Goal: Task Accomplishment & Management: Use online tool/utility

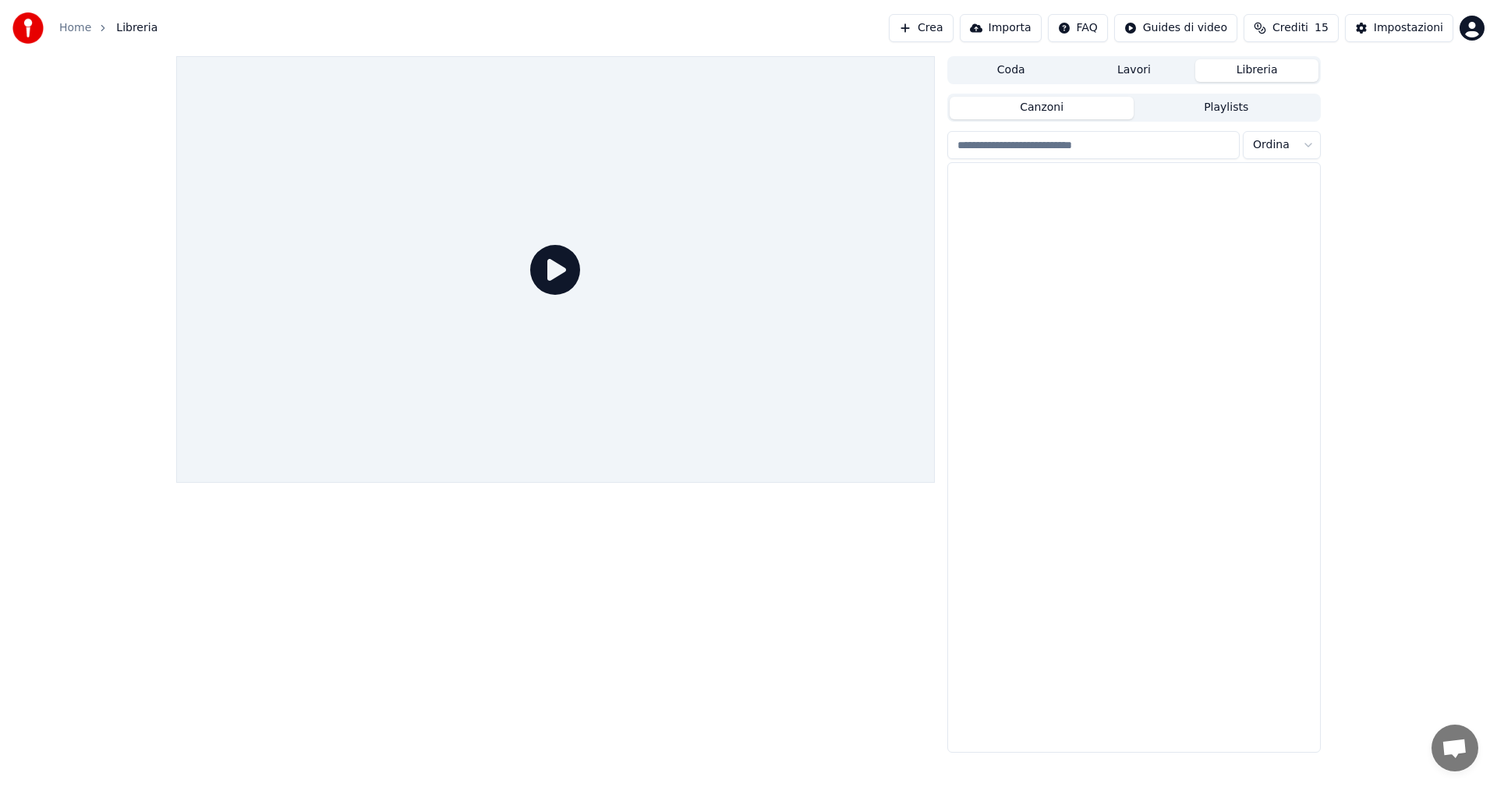
scroll to position [1159, 0]
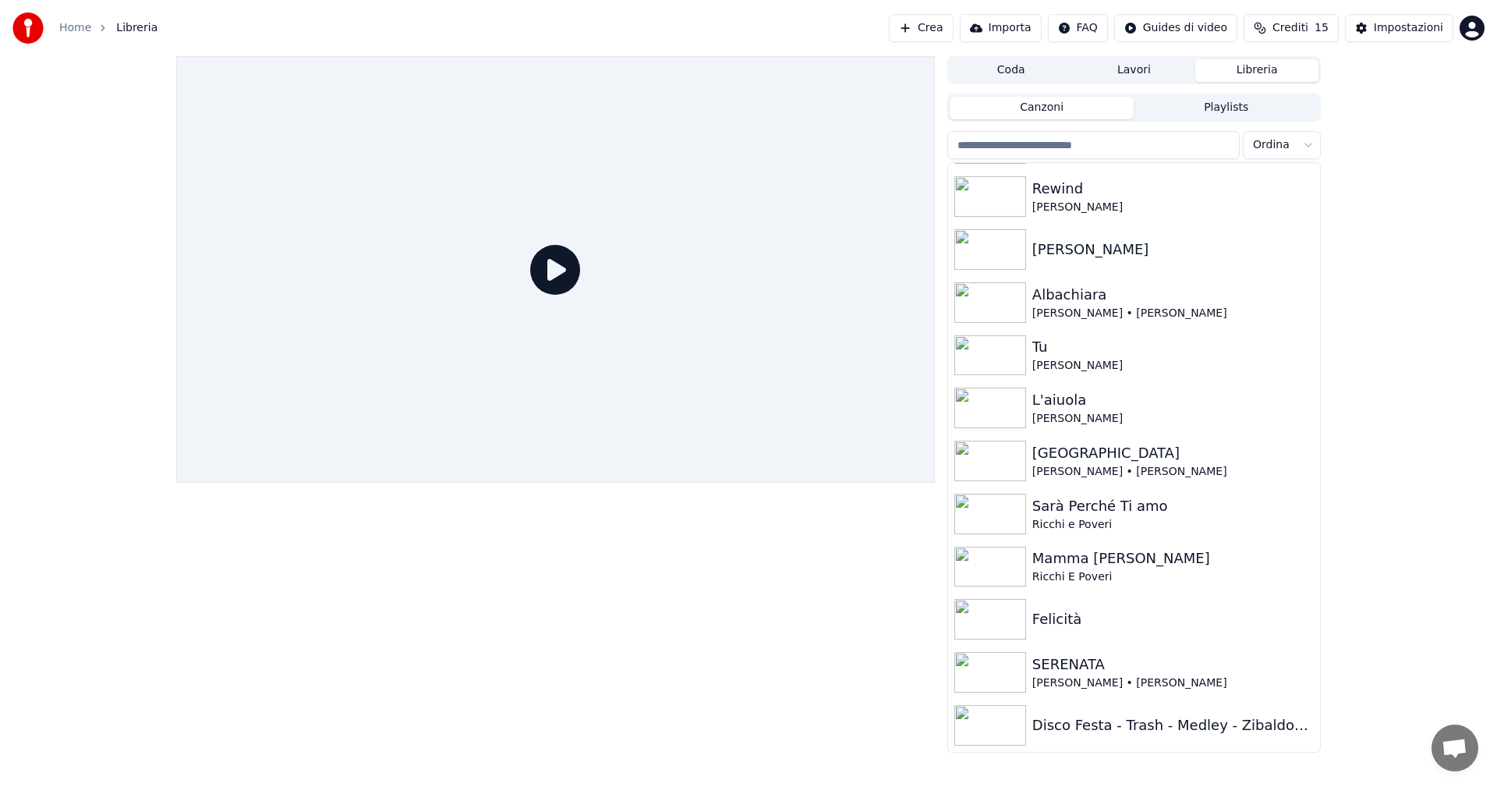
click at [951, 34] on button "Crea" at bounding box center [921, 28] width 64 height 28
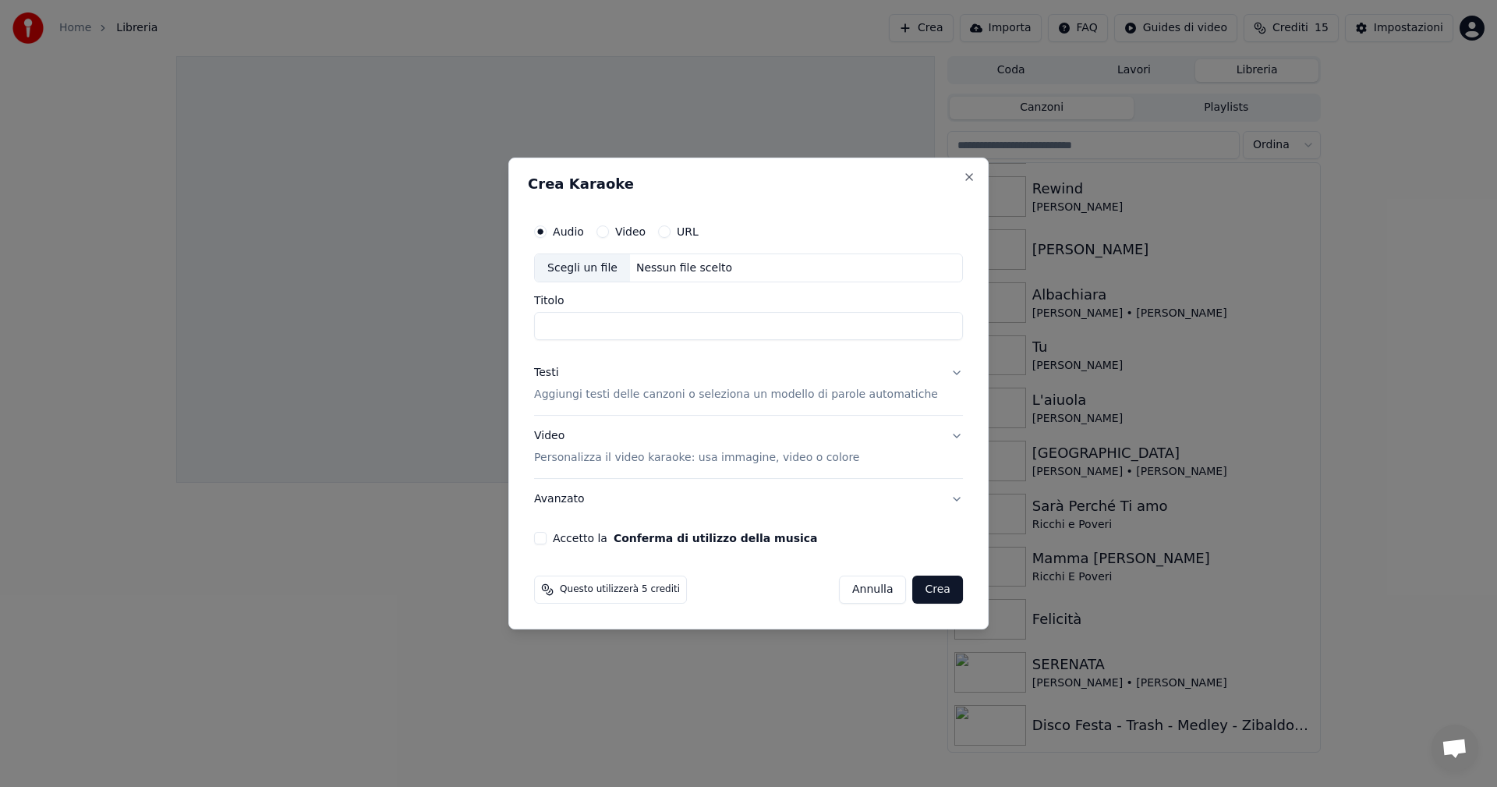
click at [615, 266] on div "Scegli un file" at bounding box center [582, 268] width 95 height 28
drag, startPoint x: 603, startPoint y: 328, endPoint x: 553, endPoint y: 328, distance: 49.9
click at [553, 328] on div "Audio Video URL Scegli un file C:\Users\Referente\Desktop\da fare karaoke\fibra…" at bounding box center [748, 381] width 441 height 342
click at [600, 328] on input "**********" at bounding box center [748, 327] width 429 height 28
click at [742, 332] on input "**********" at bounding box center [748, 327] width 429 height 28
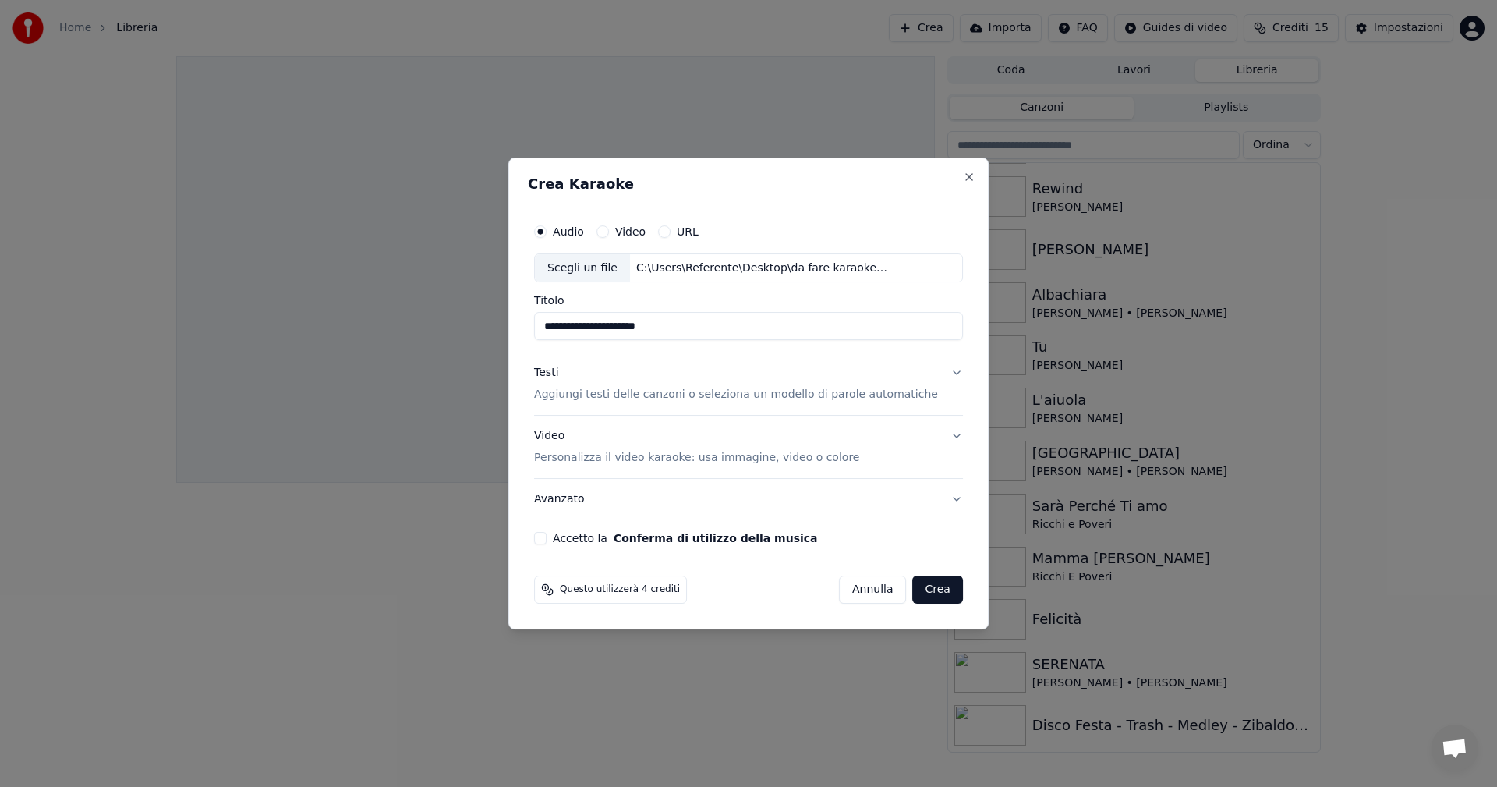
type input "**********"
click at [558, 370] on div "Testi" at bounding box center [546, 374] width 24 height 16
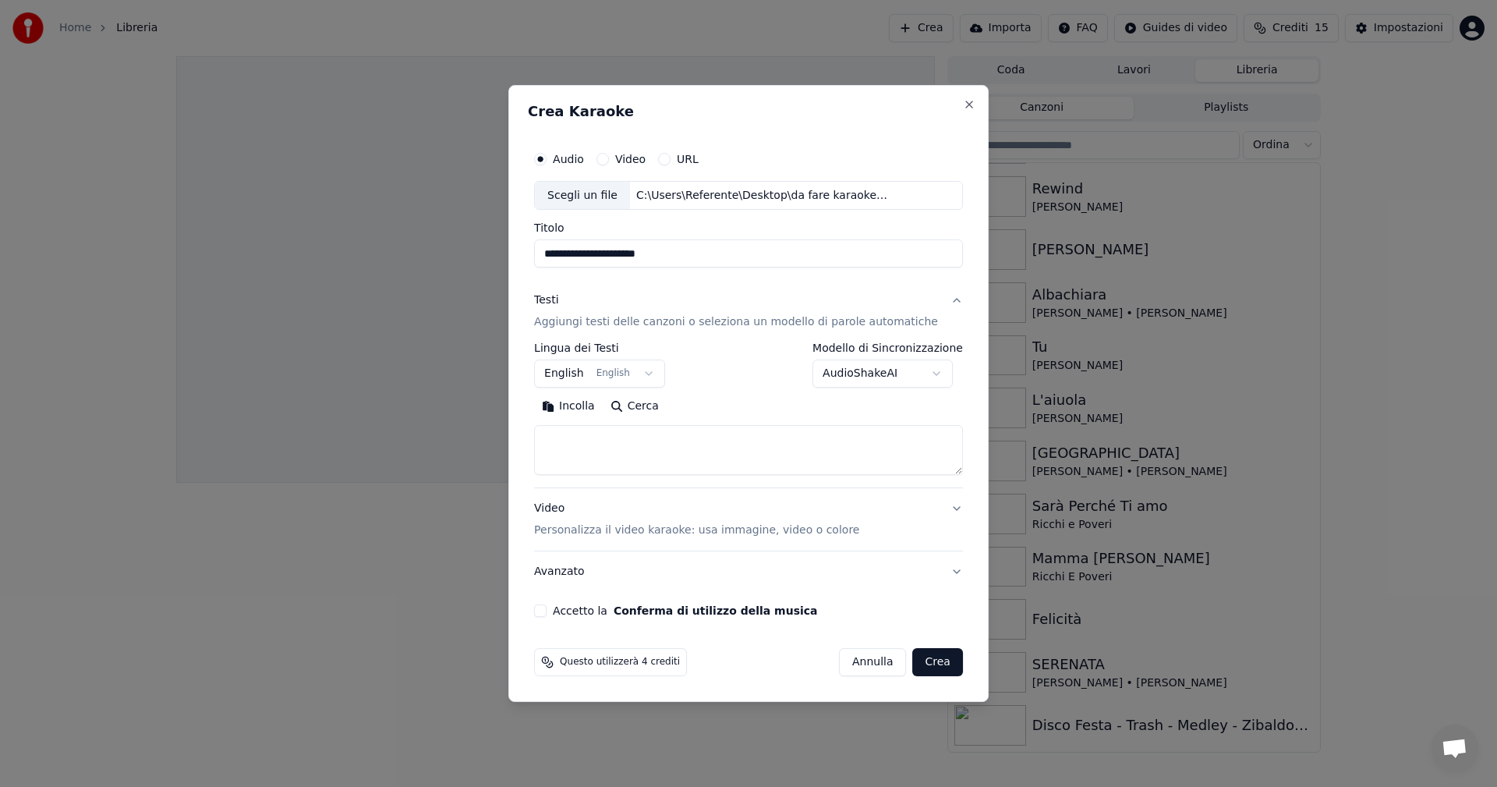
click at [669, 439] on textarea at bounding box center [748, 451] width 429 height 50
paste textarea "**********"
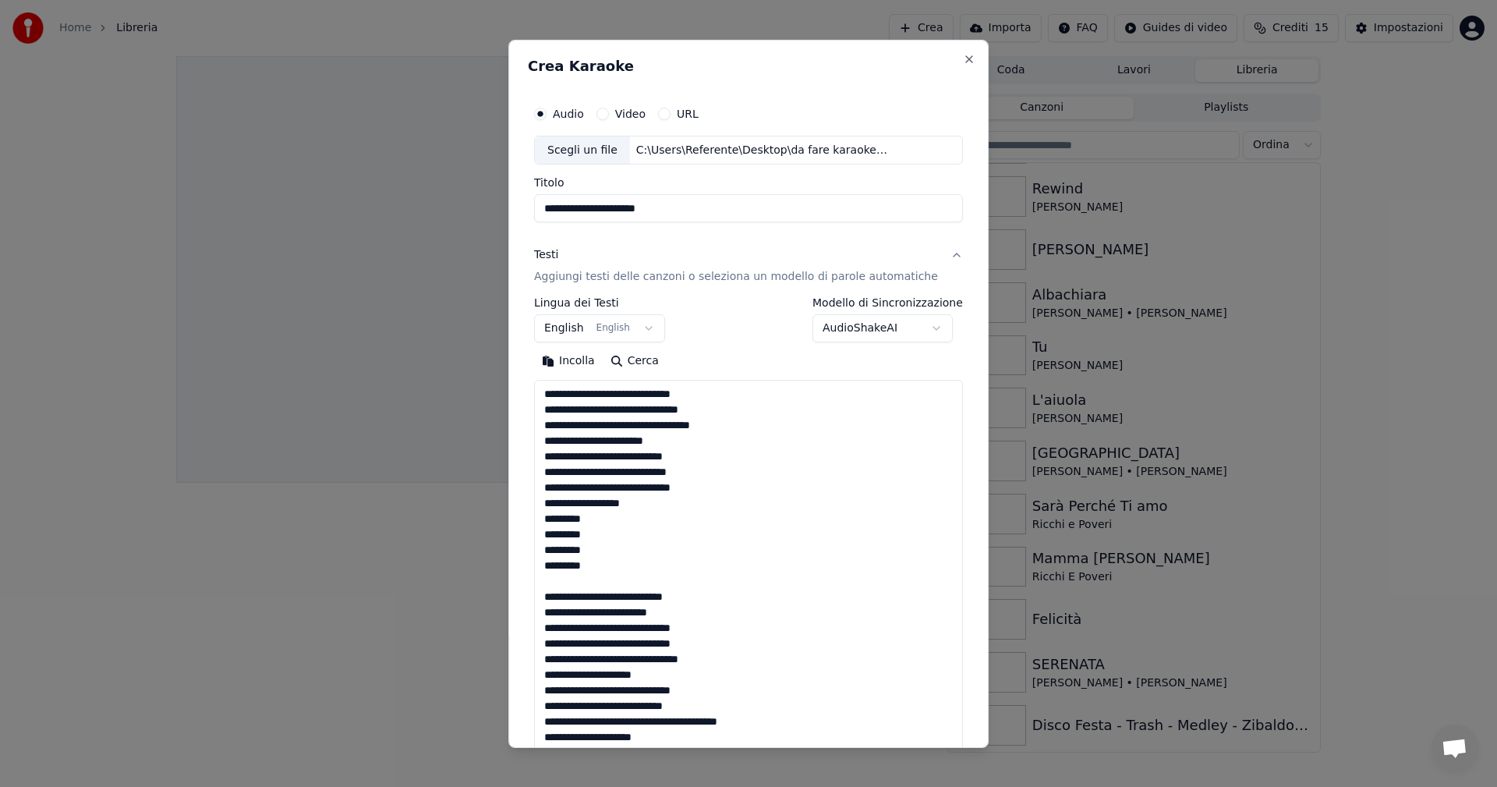
scroll to position [1018, 0]
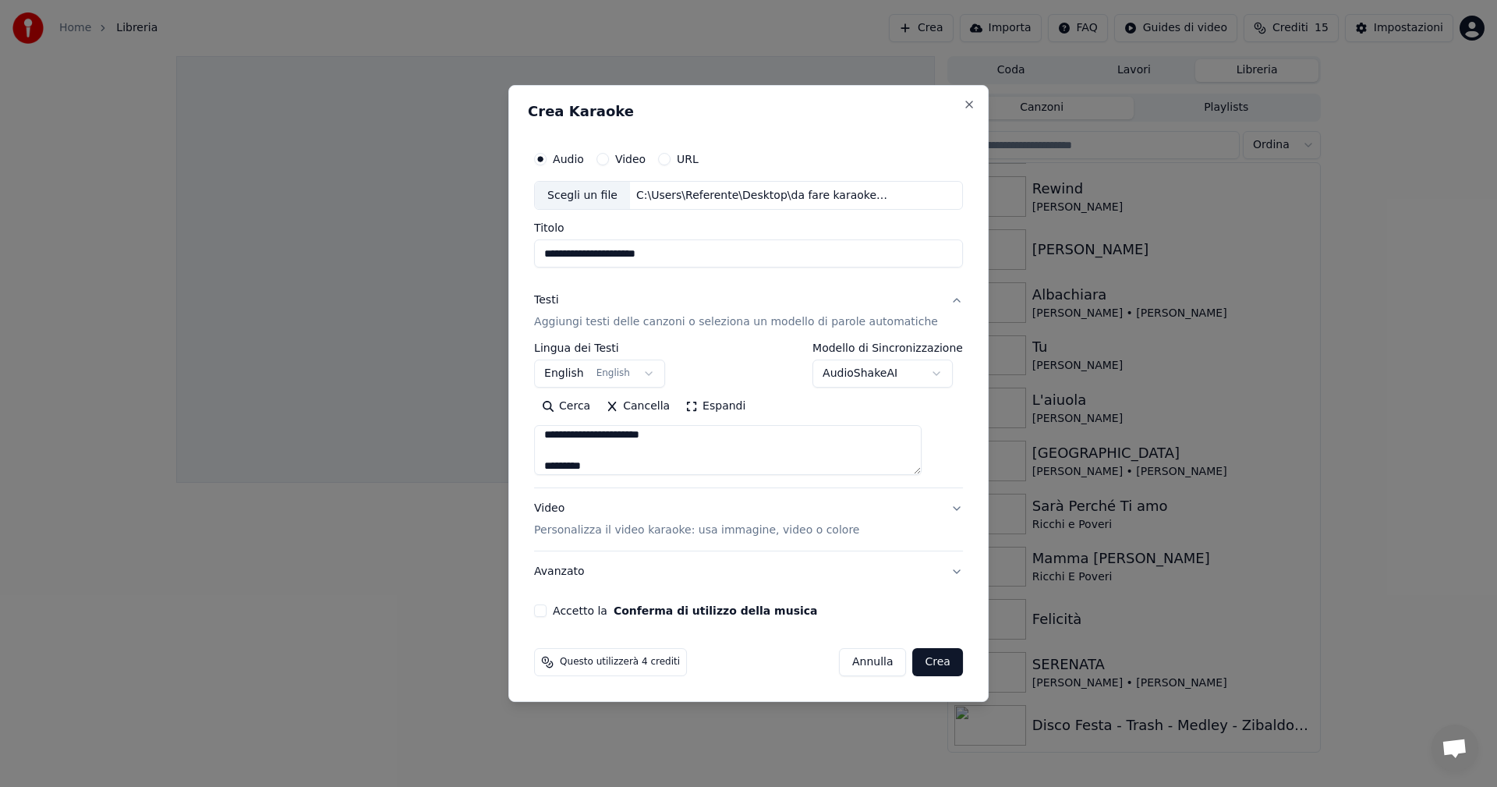
type textarea "**********"
click at [595, 371] on button "English English" at bounding box center [599, 374] width 131 height 28
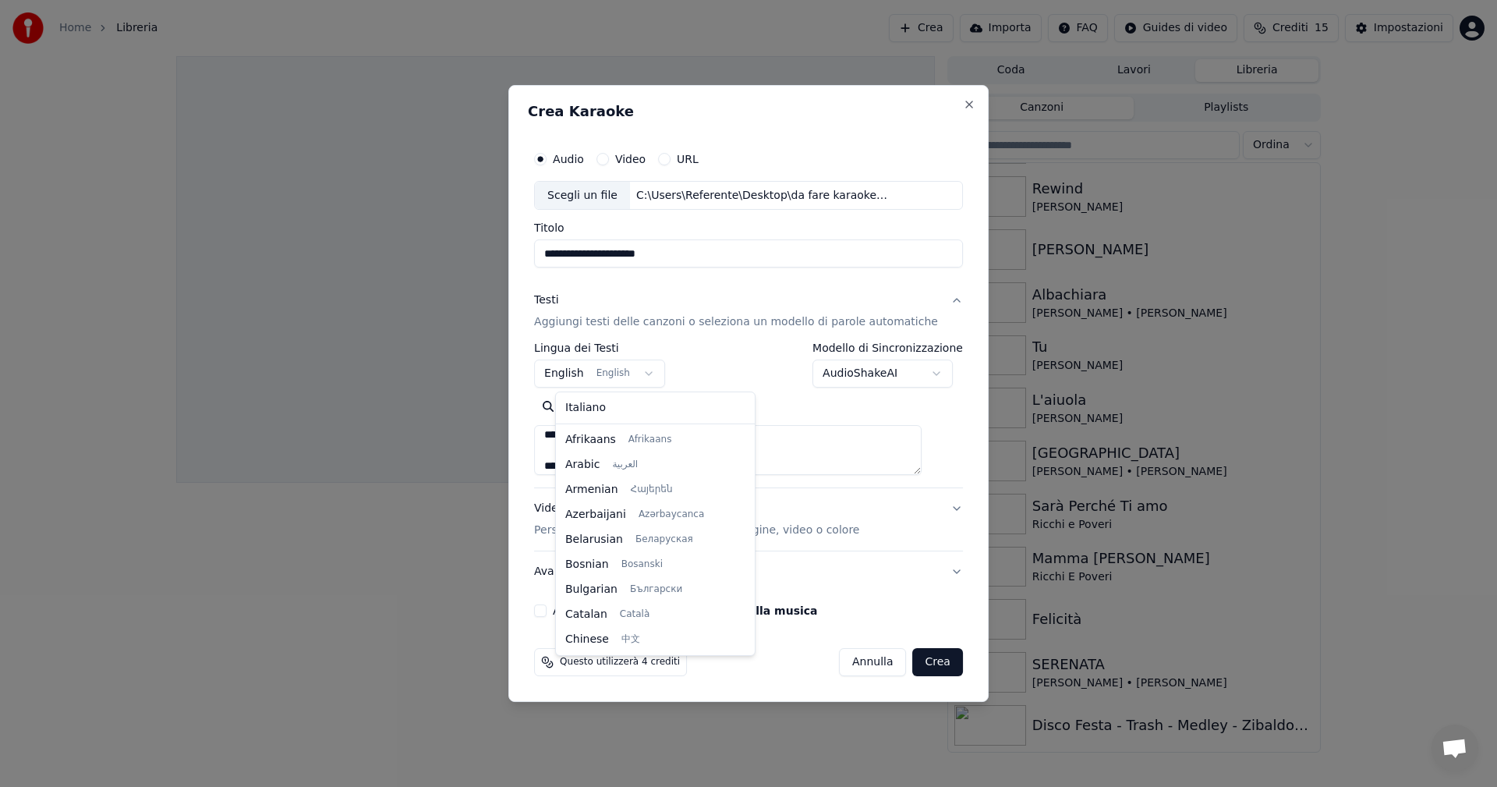
scroll to position [125, 0]
select select "**"
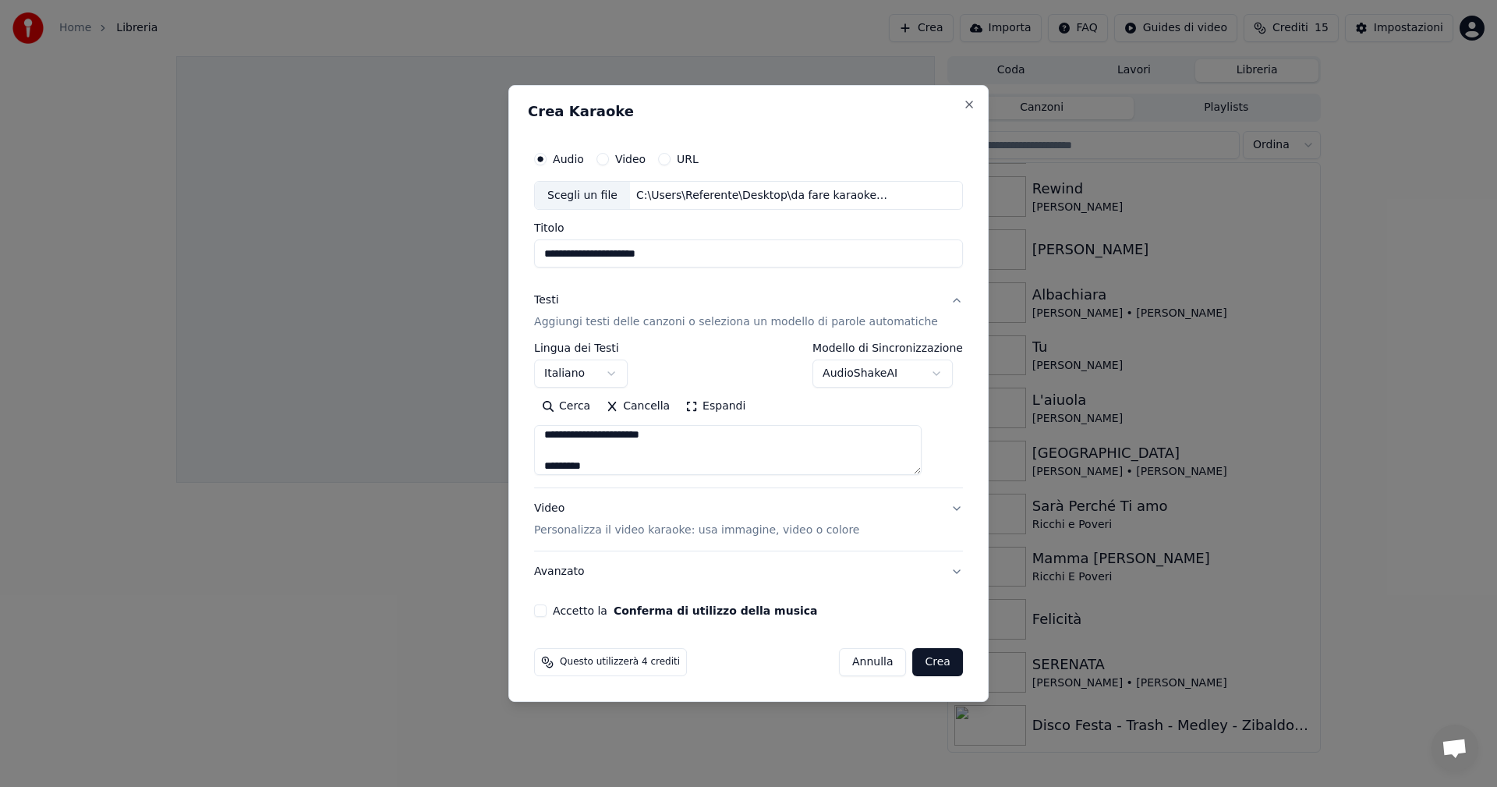
click at [566, 515] on div "Video Personalizza il video karaoke: usa immagine, video o colore" at bounding box center [696, 519] width 325 height 37
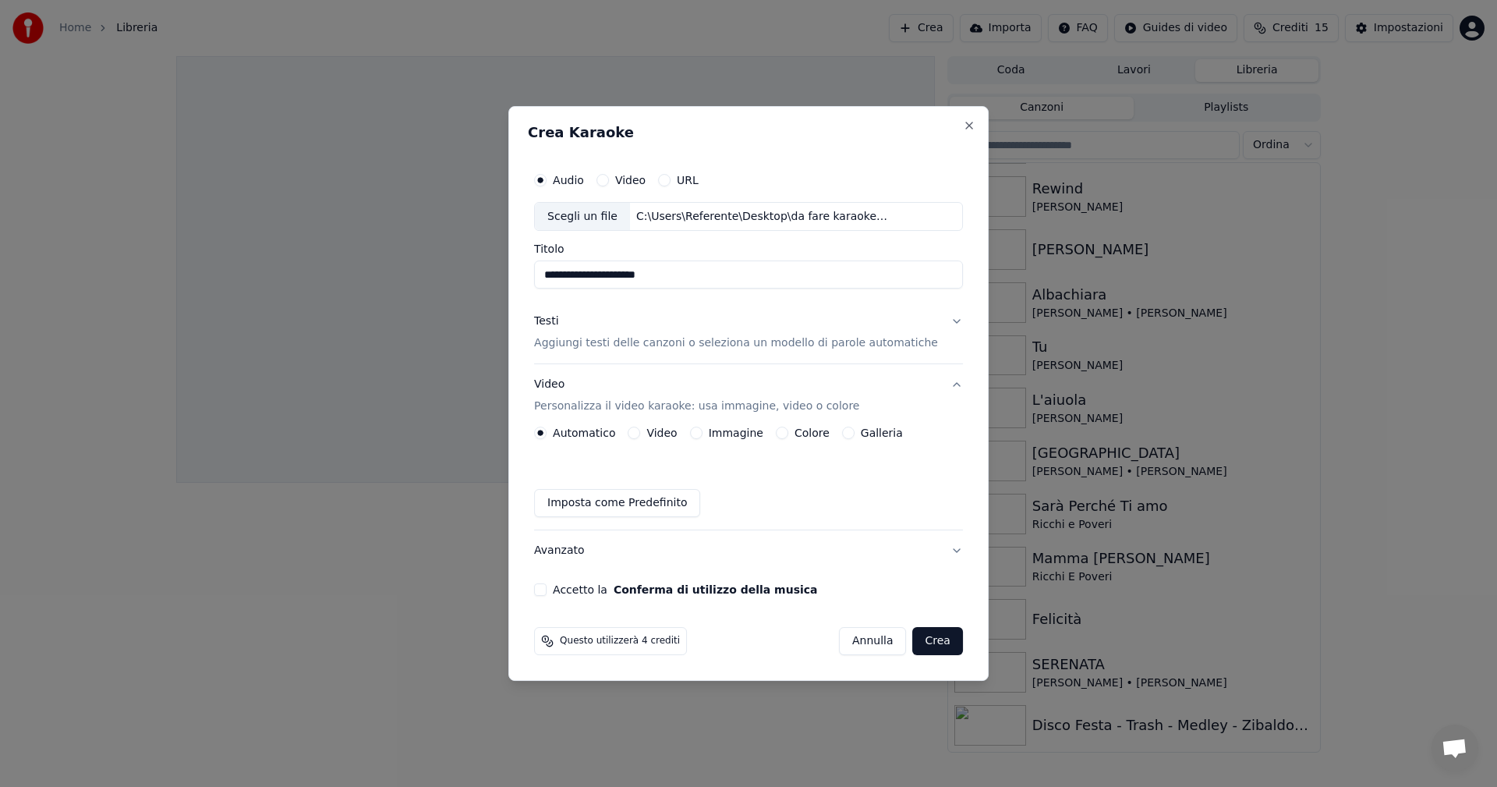
click at [782, 435] on button "Colore" at bounding box center [782, 433] width 12 height 12
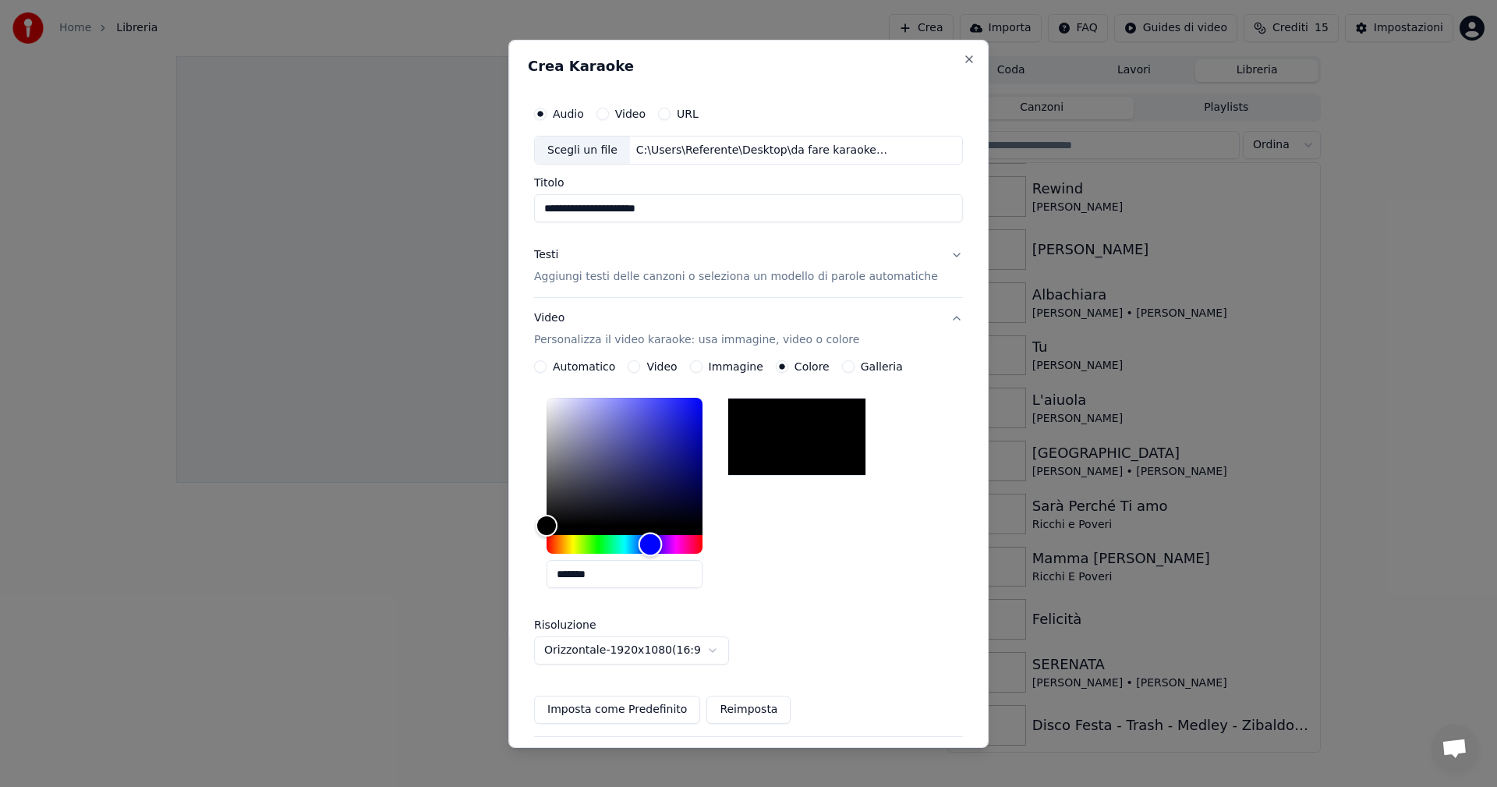
click at [664, 542] on div "Hue" at bounding box center [625, 544] width 156 height 19
type input "*******"
drag, startPoint x: 656, startPoint y: 475, endPoint x: 707, endPoint y: 403, distance: 88.3
click at [703, 403] on div "Color" at bounding box center [625, 462] width 156 height 128
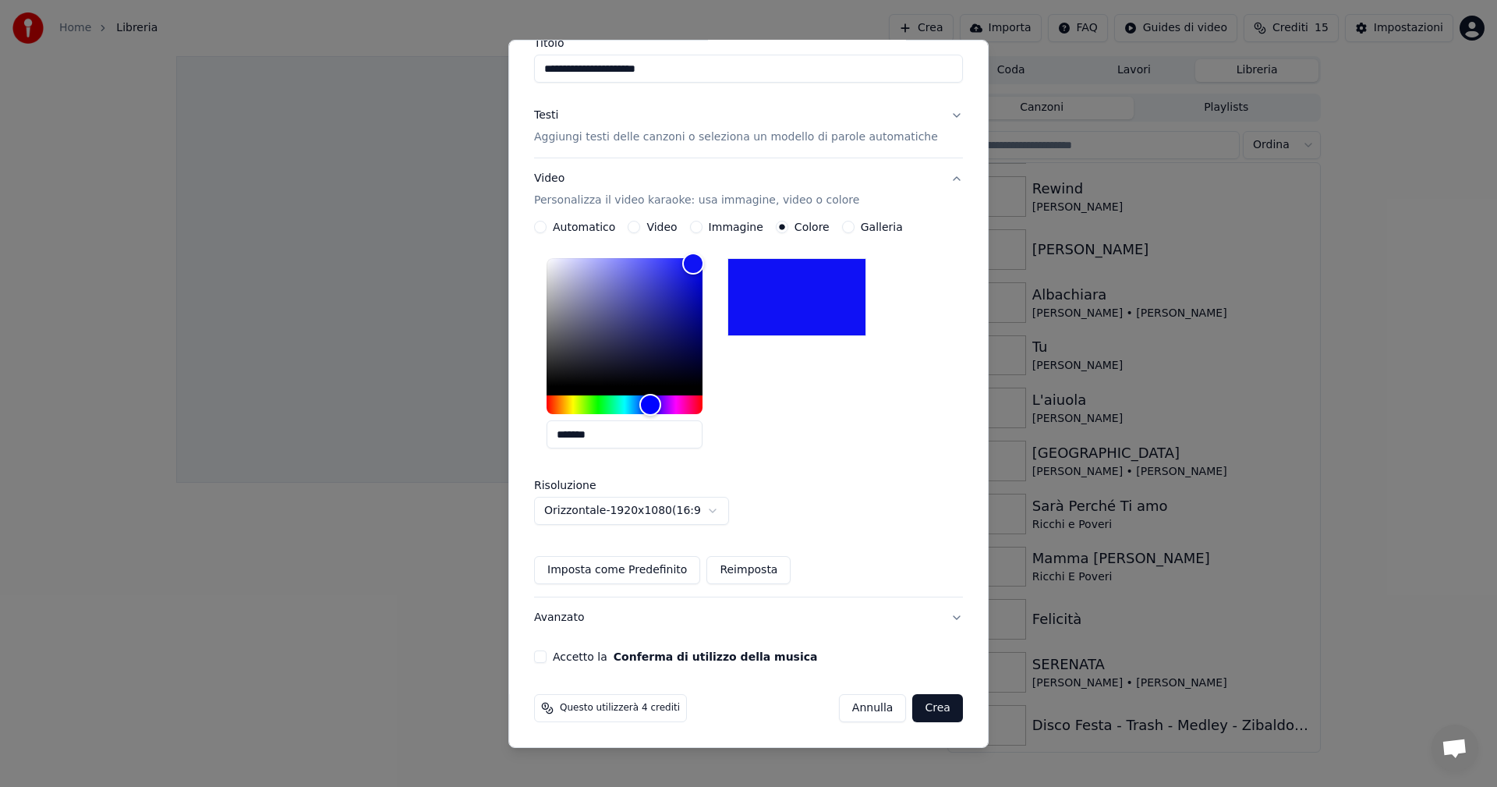
click at [547, 657] on button "Accetto la Conferma di utilizzo della musica" at bounding box center [540, 656] width 12 height 12
click at [913, 707] on button "Crea" at bounding box center [938, 708] width 50 height 28
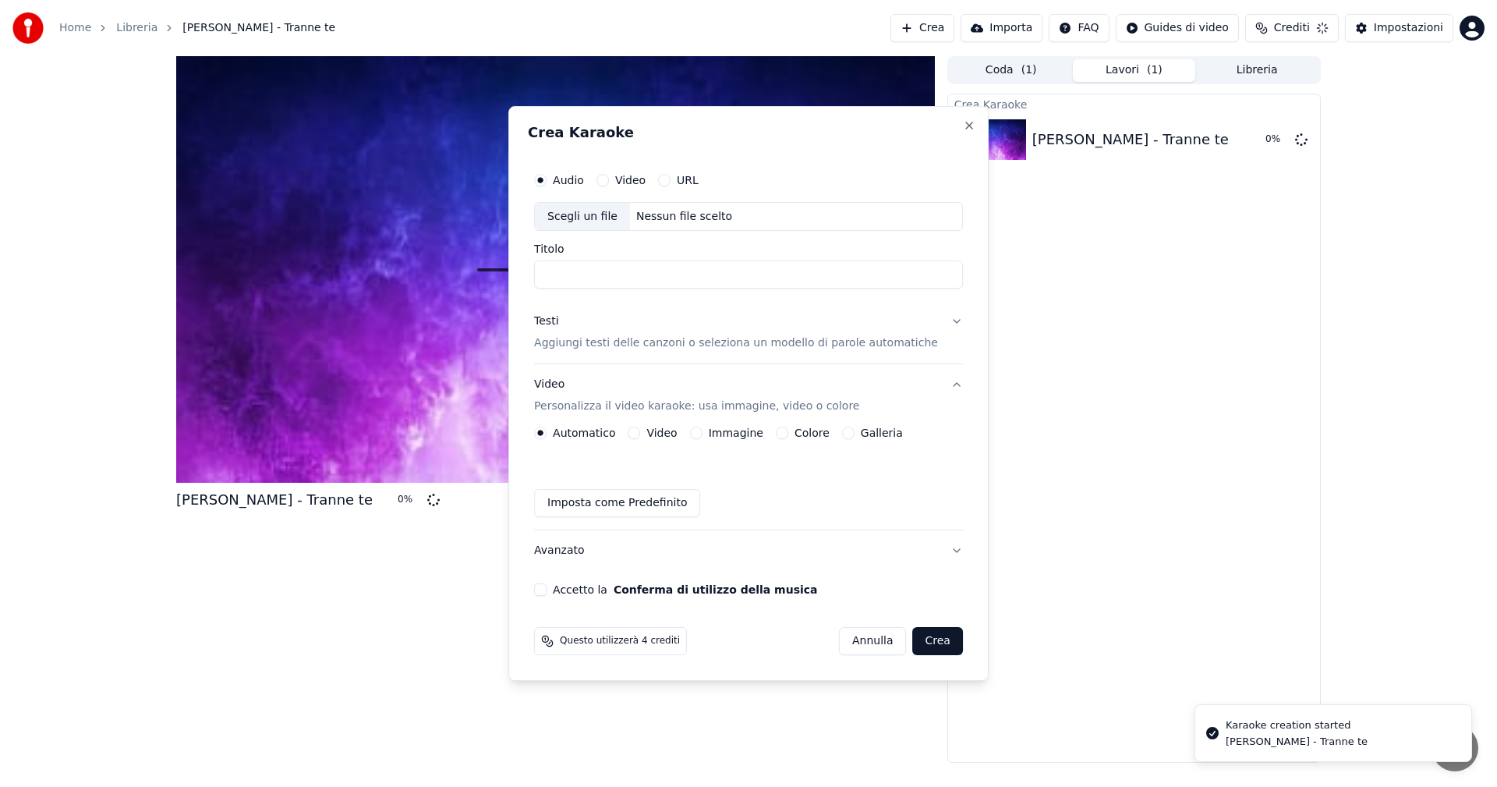
scroll to position [0, 0]
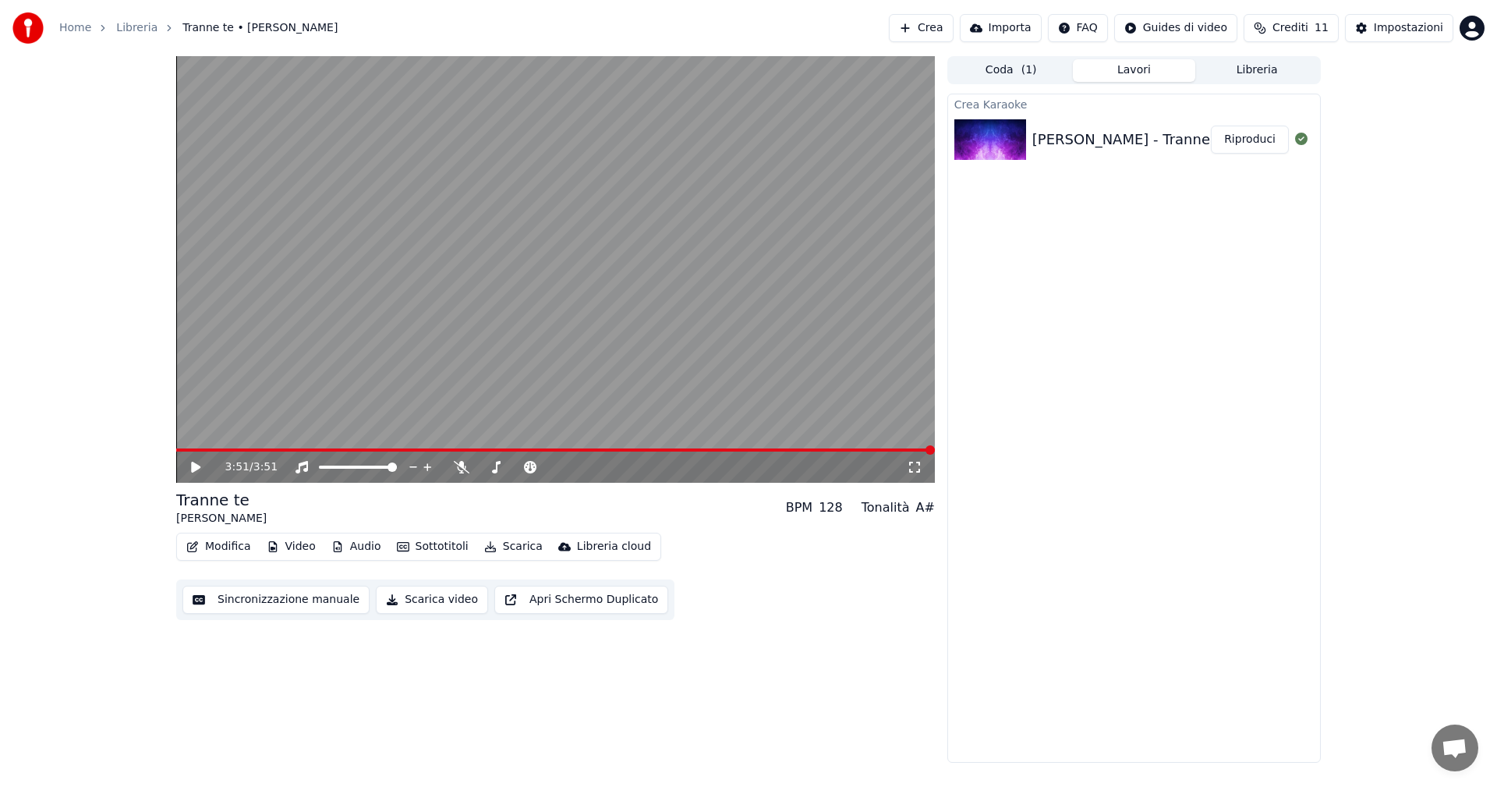
click at [199, 467] on icon at bounding box center [195, 467] width 9 height 11
click at [220, 450] on span at bounding box center [555, 449] width 759 height 3
click at [455, 462] on icon at bounding box center [462, 467] width 16 height 12
click at [199, 463] on icon at bounding box center [196, 466] width 8 height 9
click at [420, 598] on button "Scarica video" at bounding box center [432, 600] width 112 height 28
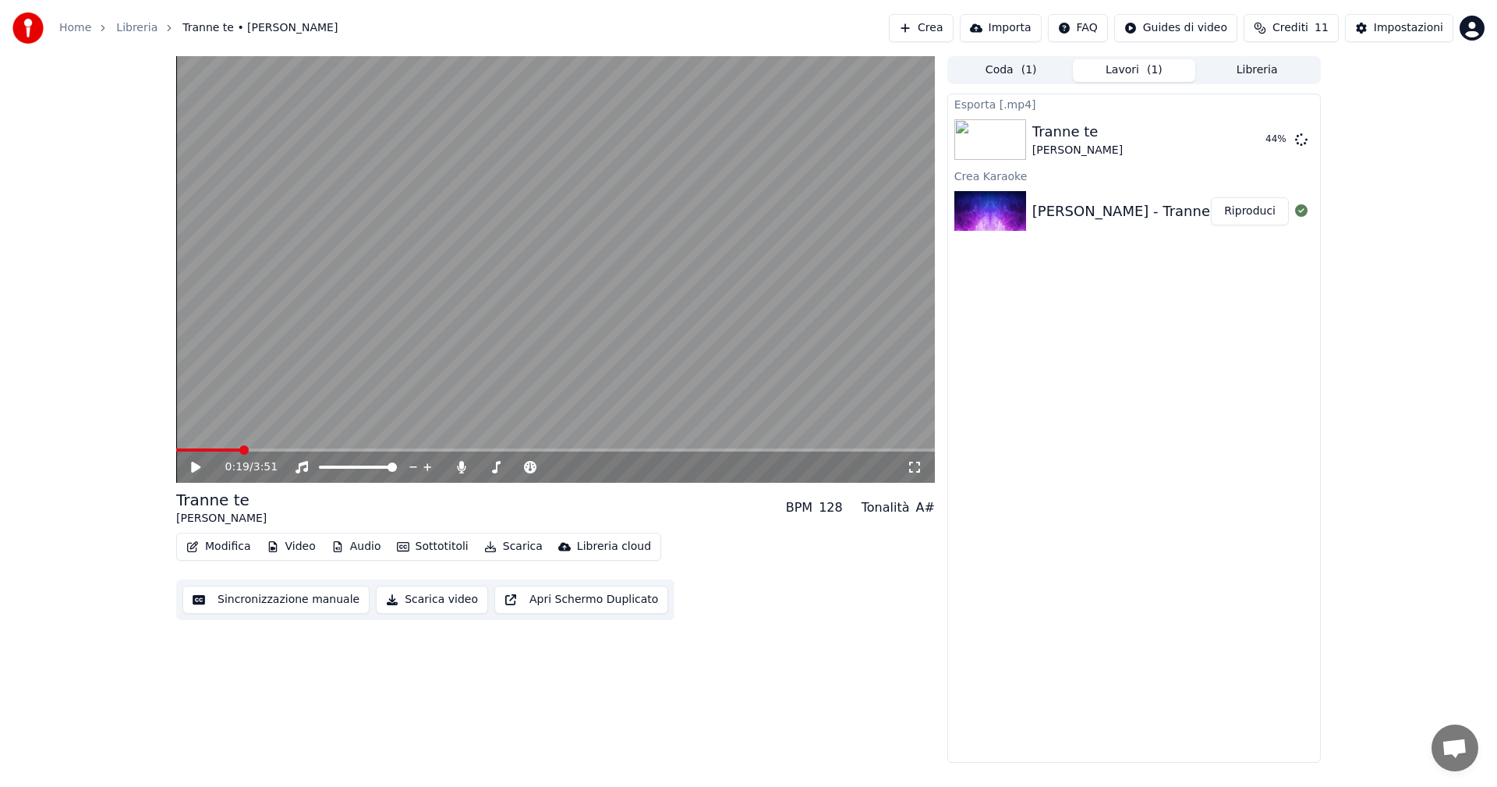
click at [191, 467] on icon at bounding box center [207, 467] width 37 height 12
click at [582, 465] on icon at bounding box center [587, 467] width 15 height 16
click at [586, 470] on icon at bounding box center [587, 467] width 15 height 16
click at [620, 469] on div "0:30 / 3:51" at bounding box center [566, 467] width 682 height 16
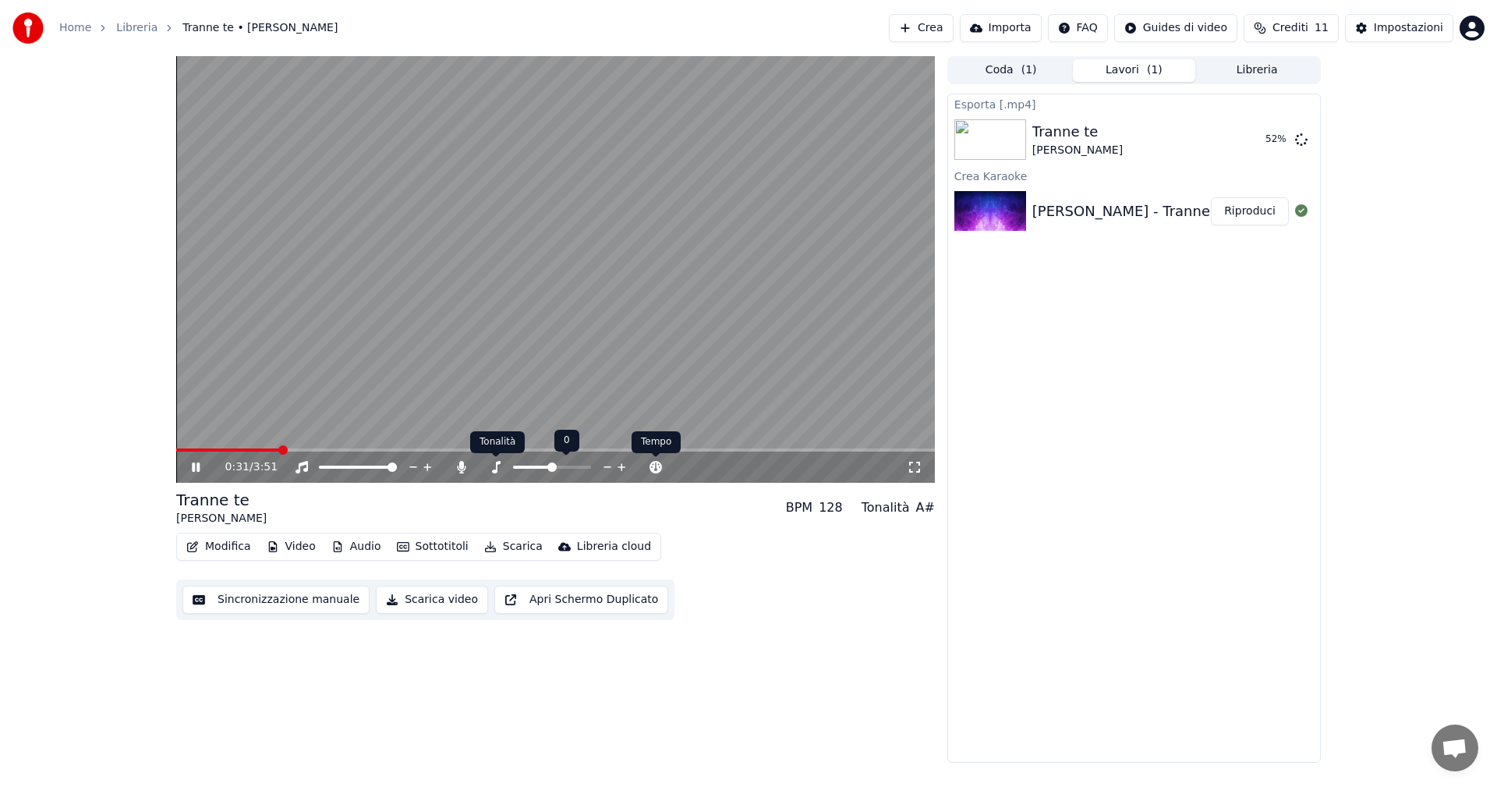
click at [495, 469] on icon at bounding box center [496, 467] width 16 height 12
click at [551, 468] on span at bounding box center [552, 466] width 9 height 9
click at [643, 464] on div "0:38 / 3:51" at bounding box center [566, 467] width 682 height 16
click at [523, 470] on icon at bounding box center [531, 467] width 16 height 12
click at [398, 449] on span at bounding box center [555, 449] width 759 height 3
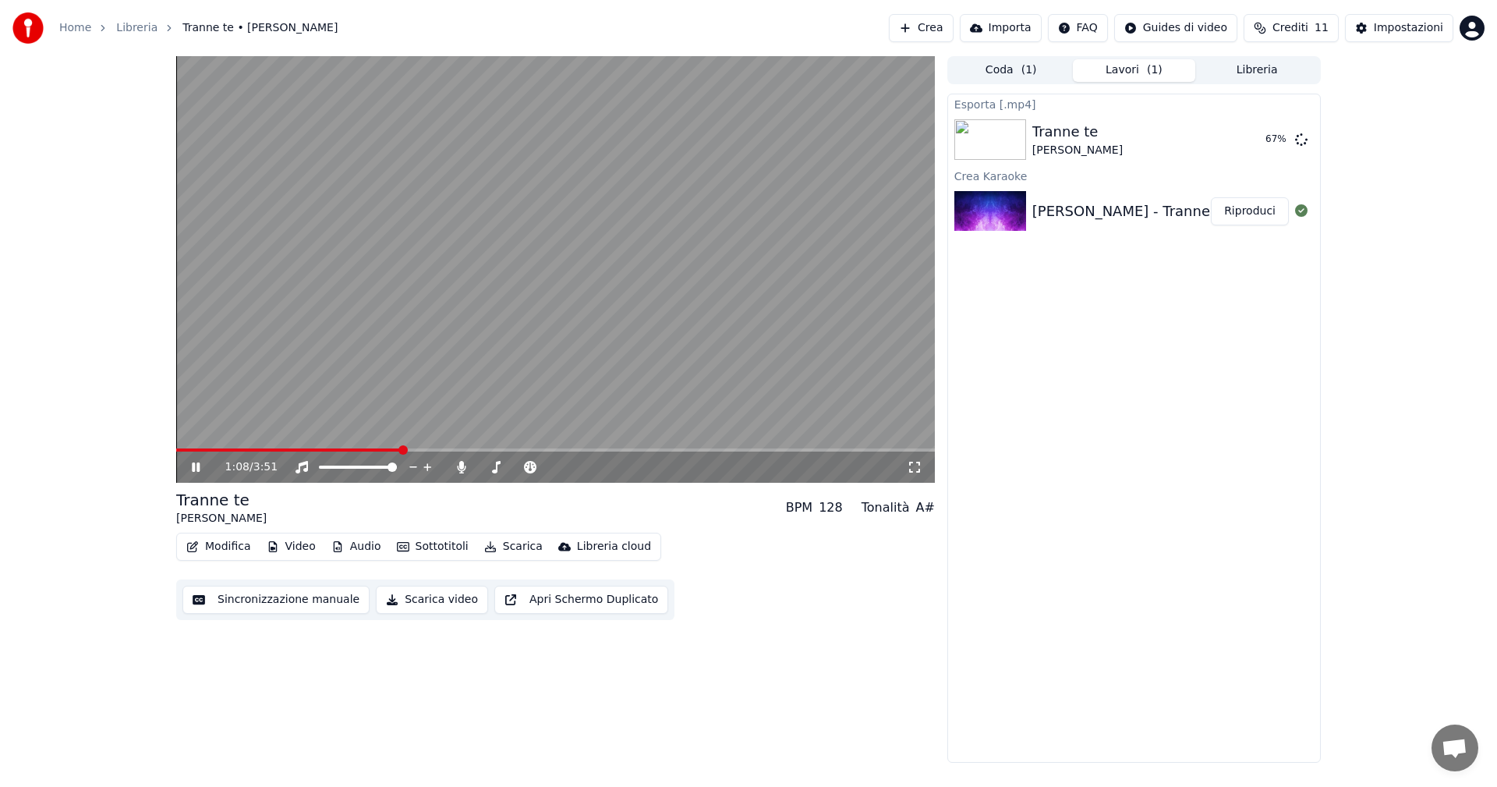
click at [410, 448] on span at bounding box center [555, 449] width 759 height 3
click at [422, 448] on video at bounding box center [555, 269] width 759 height 427
click at [177, 464] on div "1:11 / 3:51" at bounding box center [555, 467] width 759 height 31
click at [195, 463] on icon at bounding box center [195, 467] width 9 height 11
click at [193, 468] on icon at bounding box center [196, 466] width 8 height 9
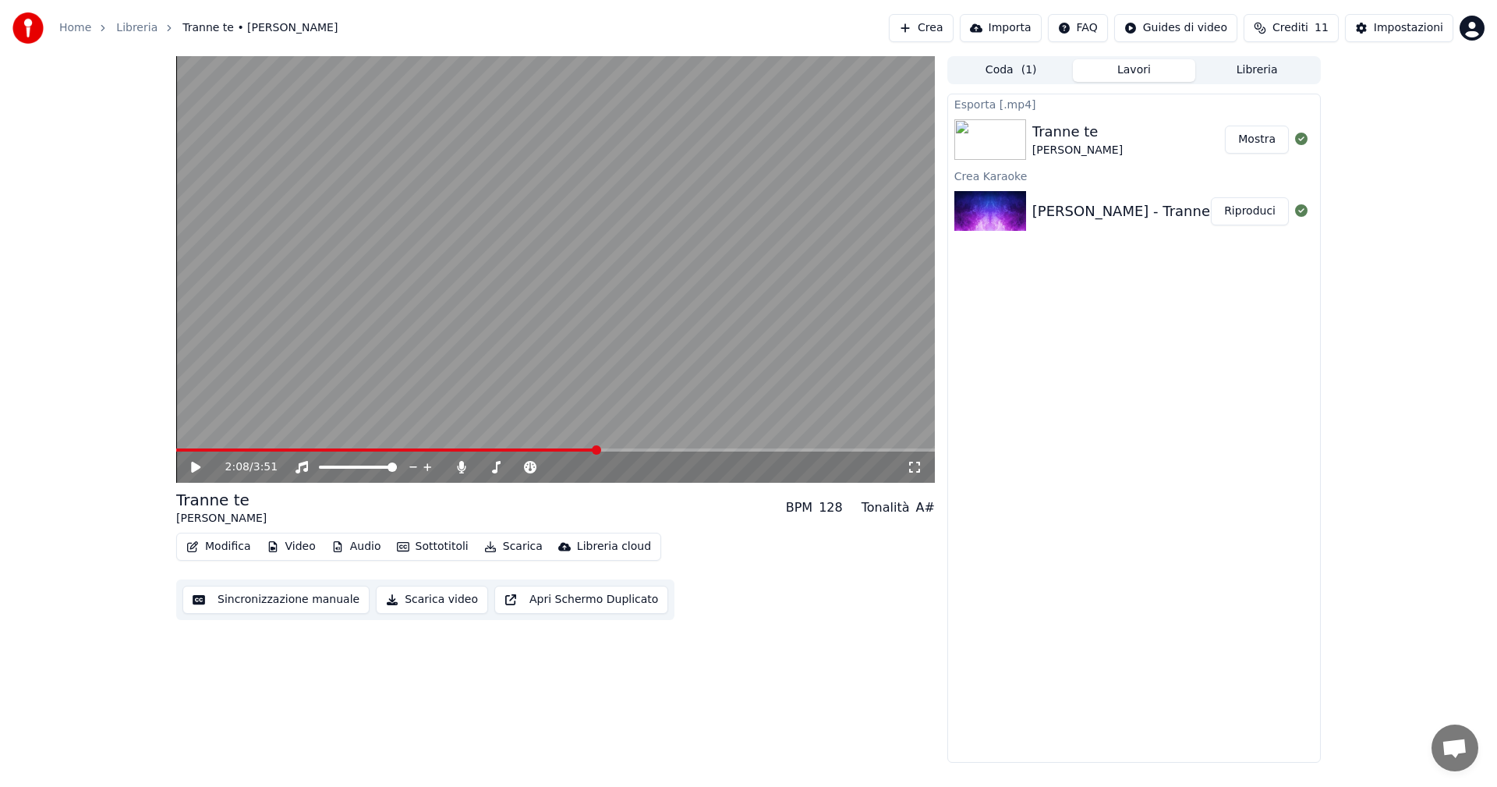
click at [1239, 148] on button "Mostra" at bounding box center [1257, 140] width 64 height 28
